Goal: Find specific page/section: Find specific page/section

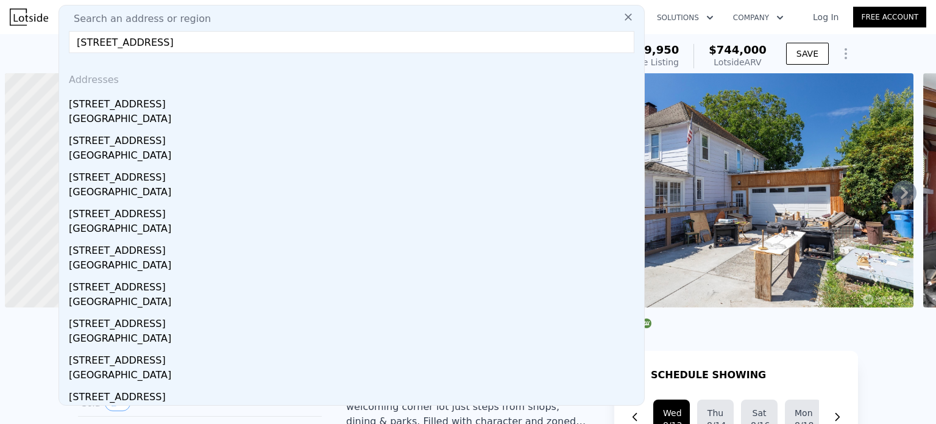
scroll to position [0, 5]
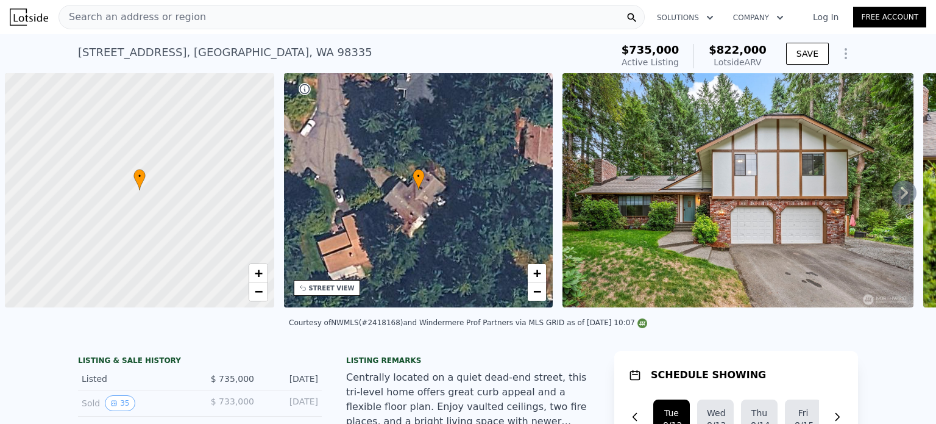
scroll to position [0, 5]
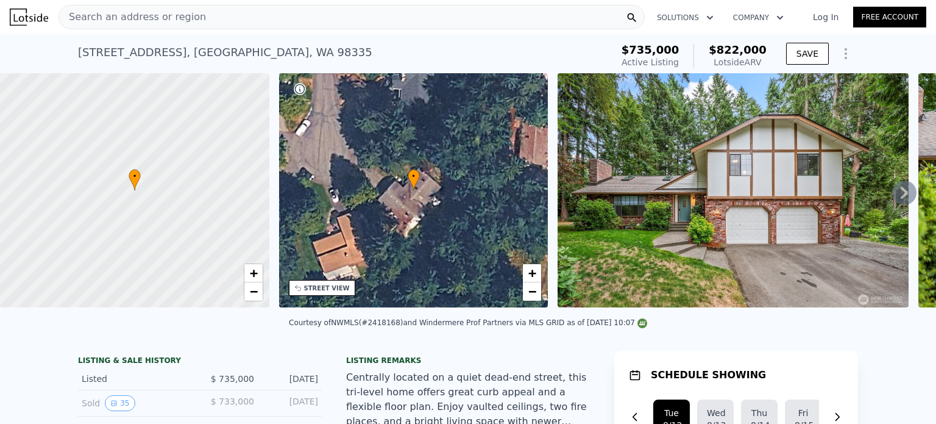
click at [224, 15] on div "Search an address or region" at bounding box center [352, 17] width 586 height 24
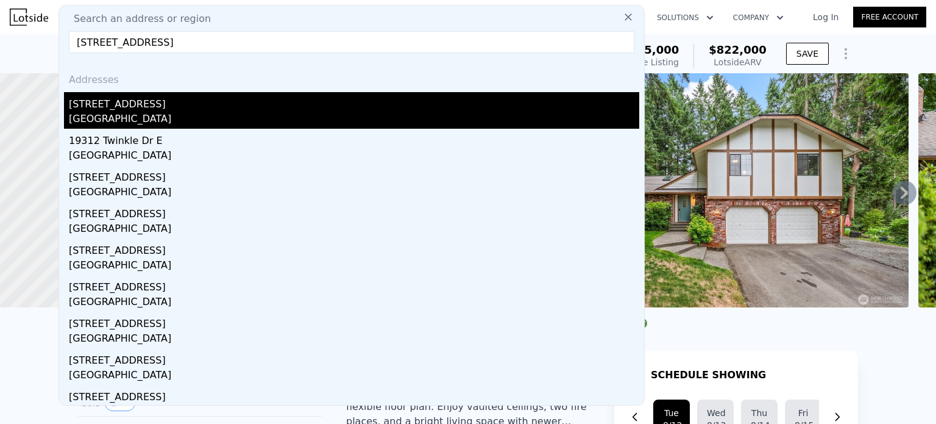
type input "19312 Crescent Dr E, Spanaway, WA 98387"
click at [241, 114] on div "Spanaway, WA 98387" at bounding box center [354, 120] width 571 height 17
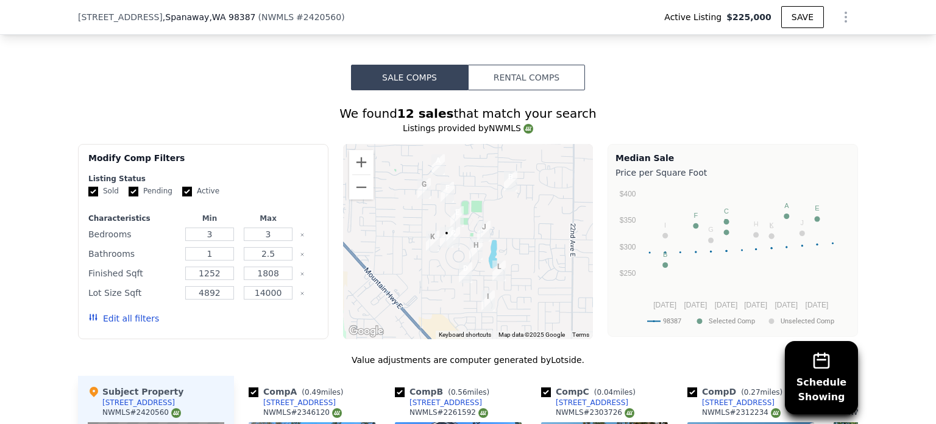
scroll to position [970, 0]
